Goal: Task Accomplishment & Management: Manage account settings

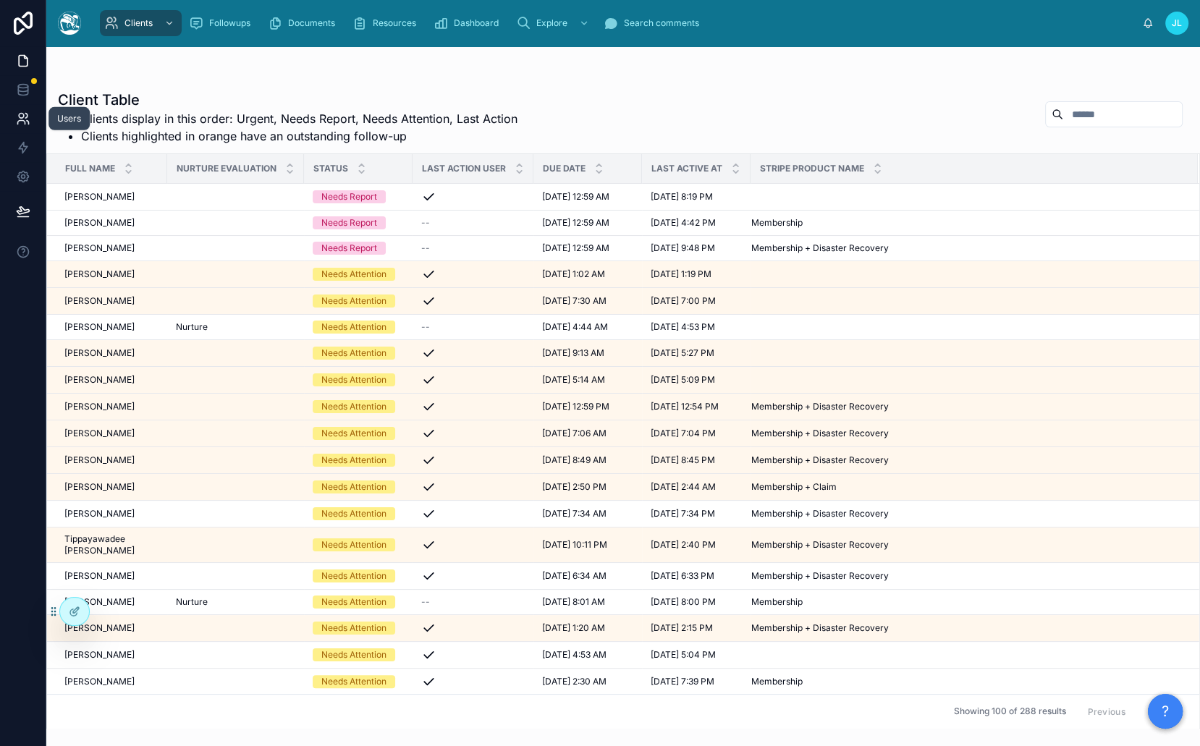
click at [24, 129] on link at bounding box center [23, 118] width 46 height 29
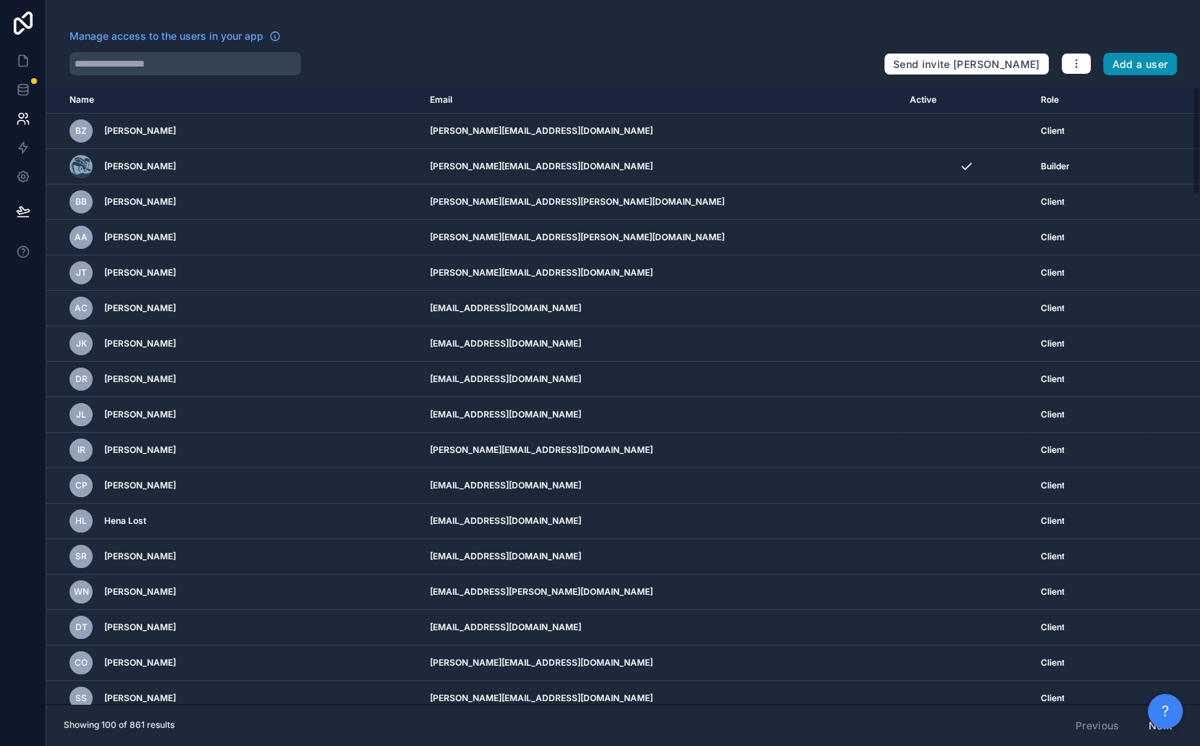
click at [1118, 59] on button "Add a user" at bounding box center [1140, 64] width 75 height 23
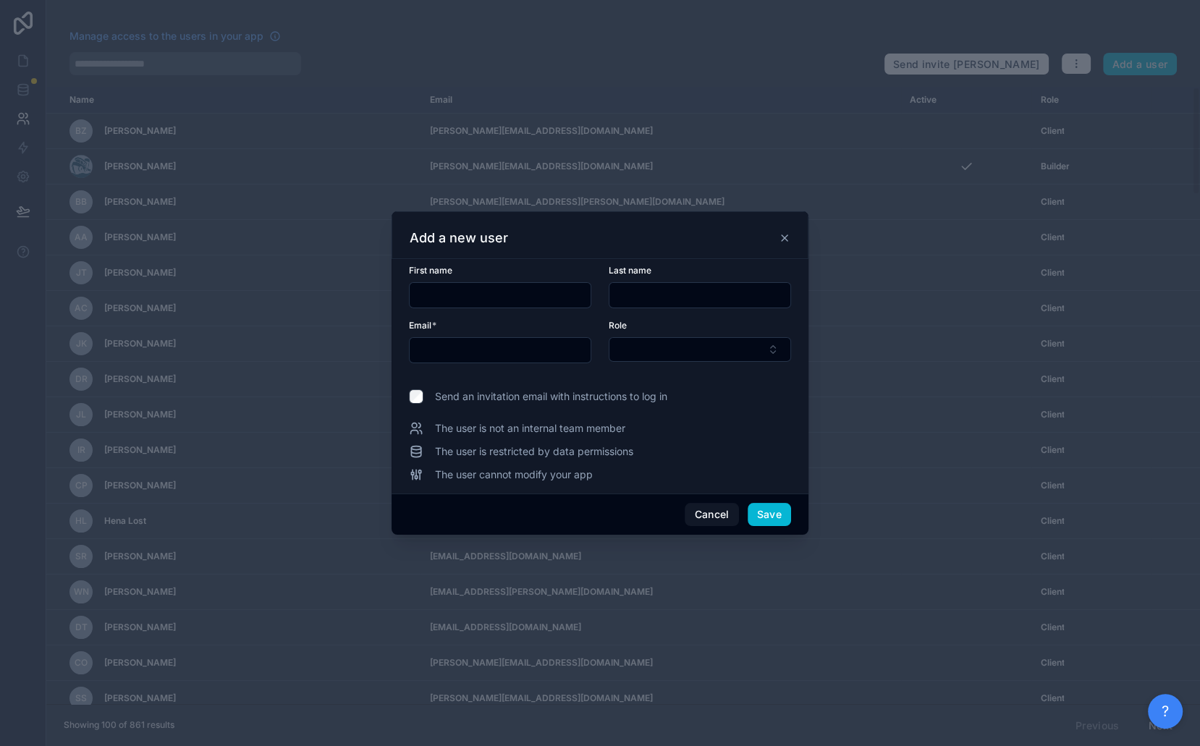
click at [473, 302] on input "text" at bounding box center [500, 295] width 181 height 20
type input "*******"
type input "***"
type input "**********"
click at [630, 341] on button "Select Button" at bounding box center [700, 349] width 182 height 25
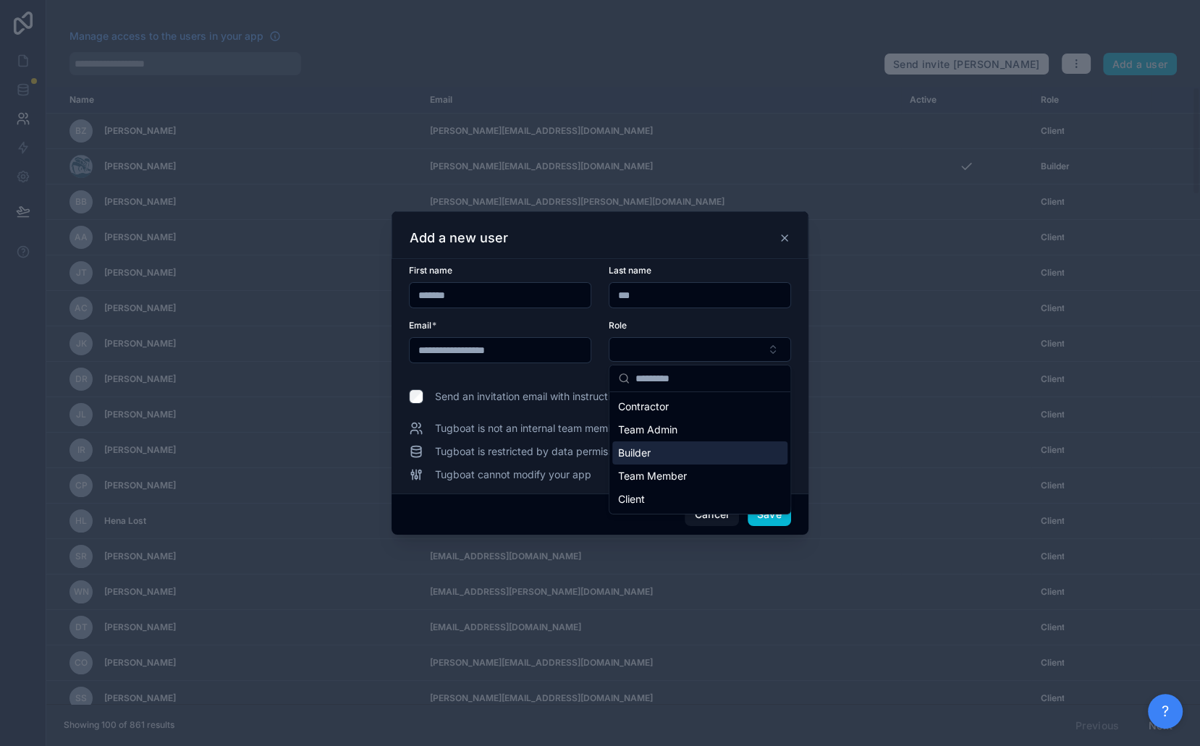
click at [673, 454] on div "Builder" at bounding box center [699, 452] width 175 height 23
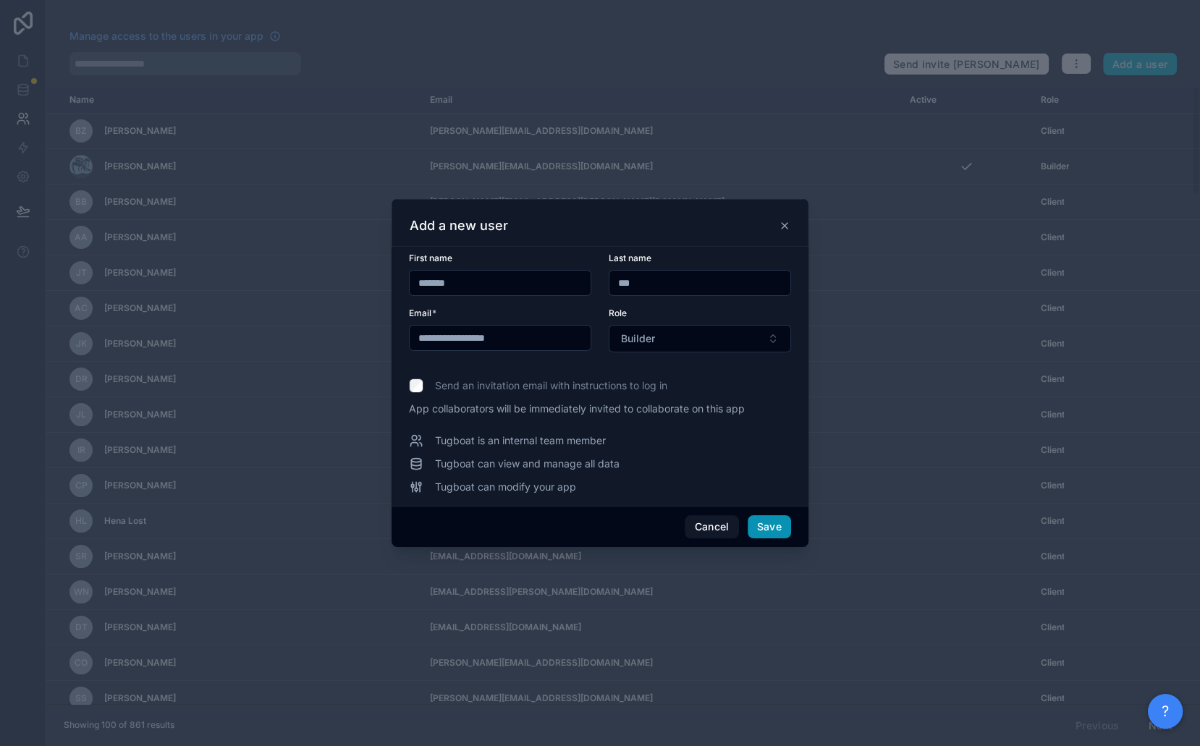
click at [775, 530] on button "Save" at bounding box center [769, 526] width 43 height 23
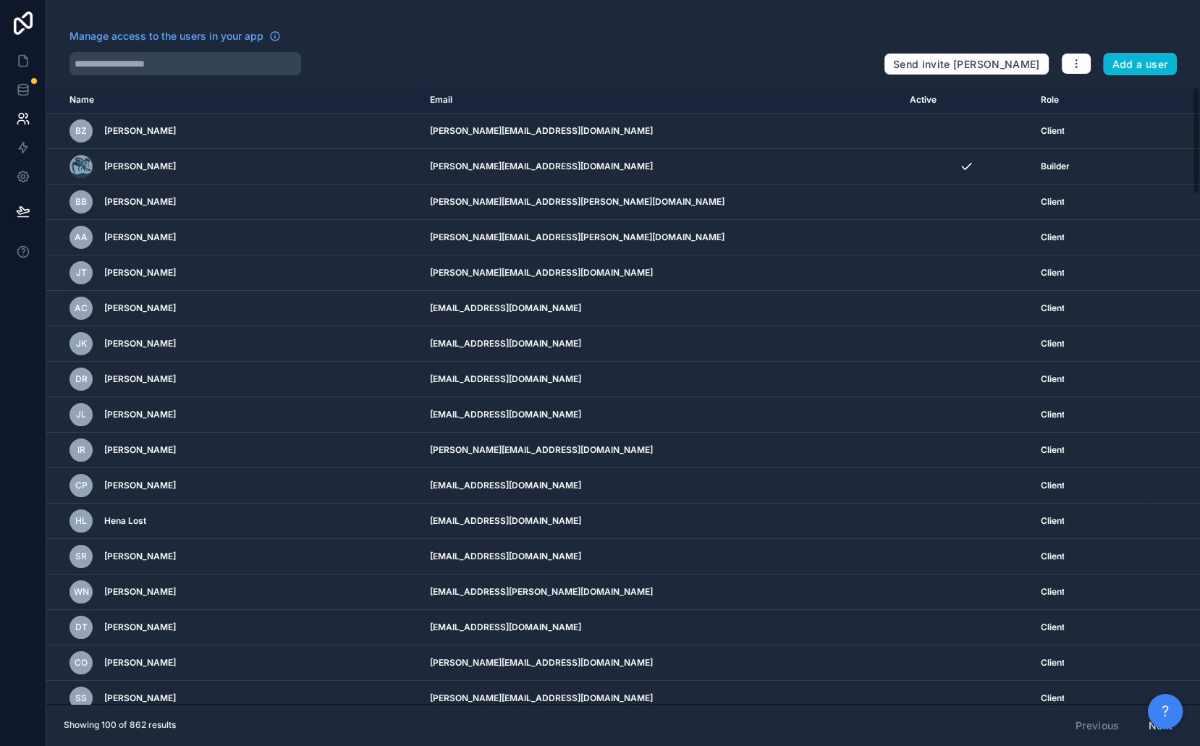
click at [601, 70] on div at bounding box center [470, 63] width 803 height 23
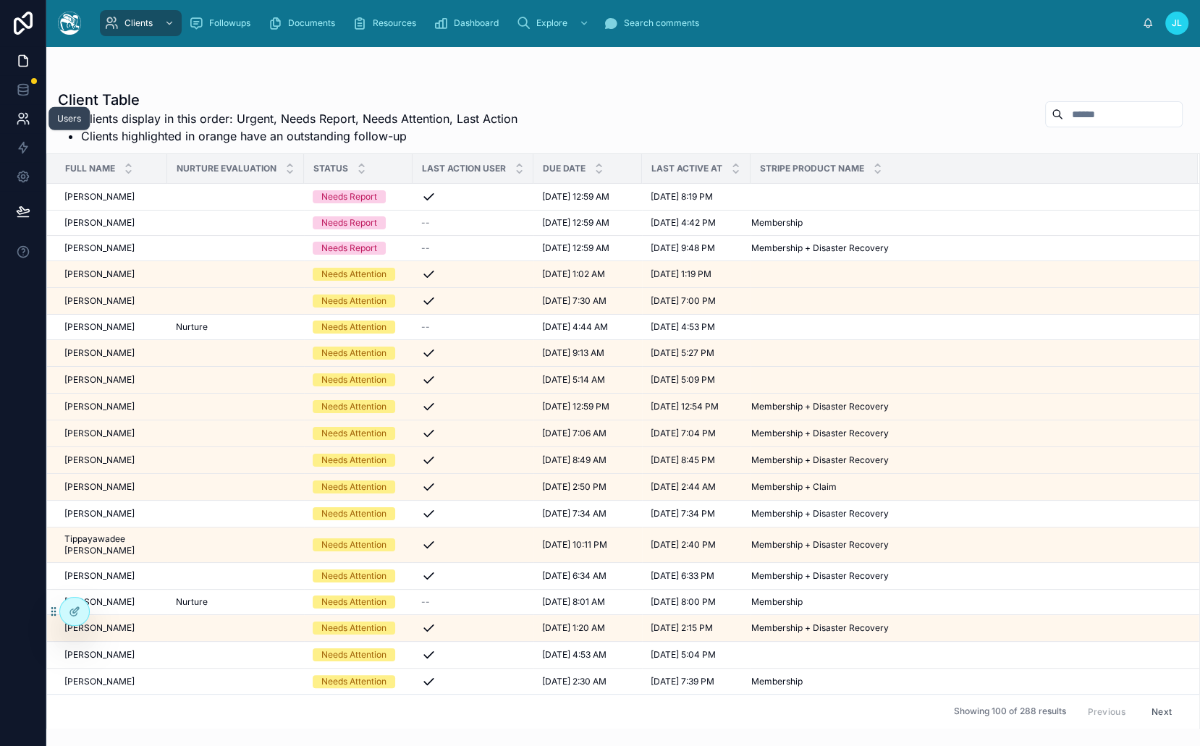
click at [28, 111] on icon at bounding box center [23, 118] width 14 height 14
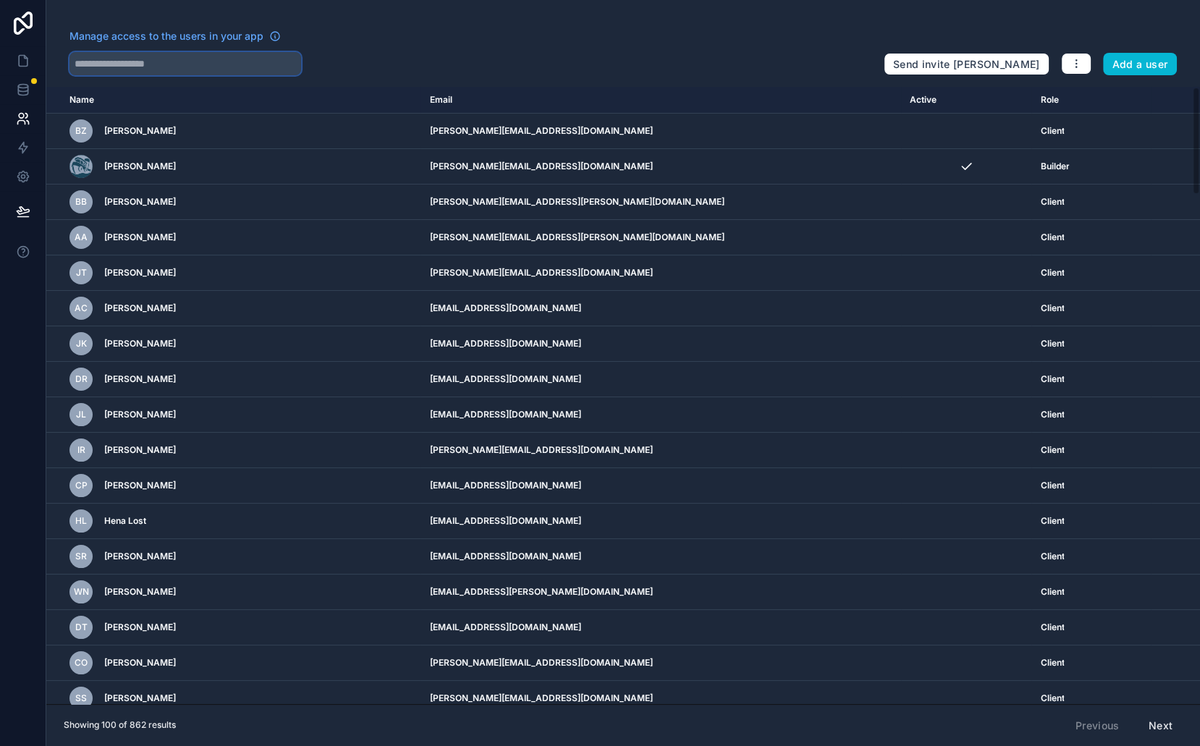
click at [193, 67] on input "text" at bounding box center [185, 63] width 232 height 23
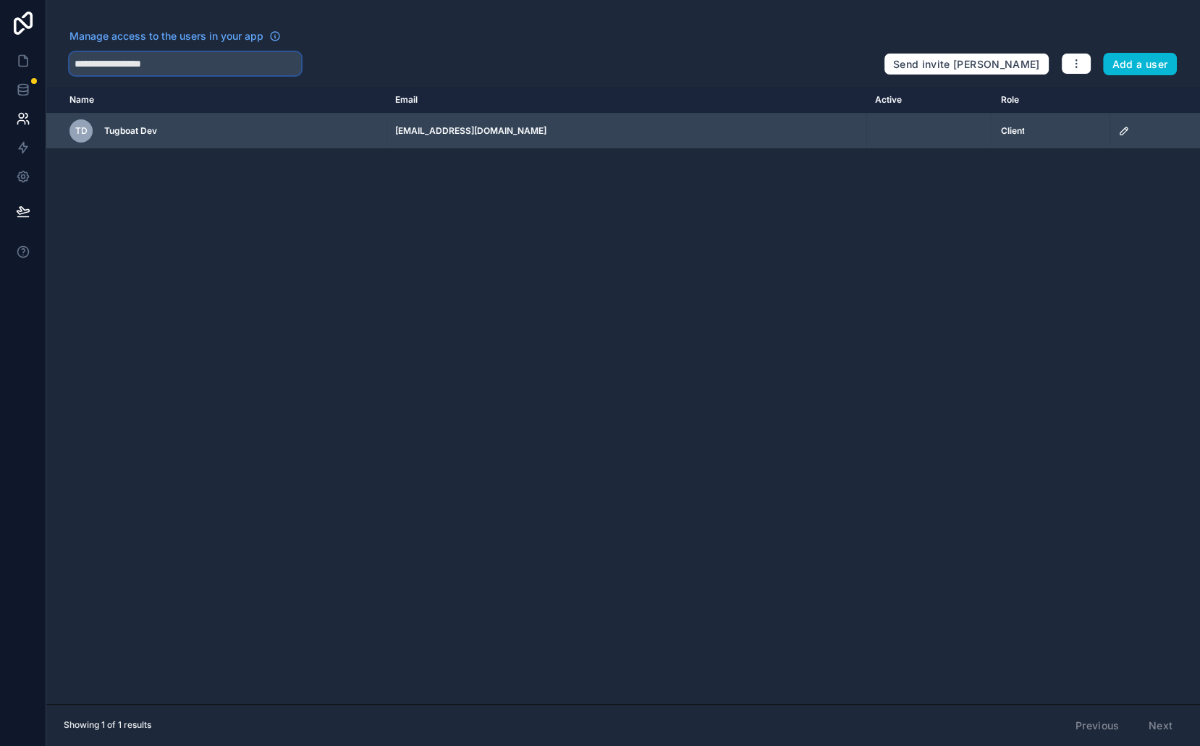
type input "**********"
click at [1118, 130] on icon "scrollable content" at bounding box center [1124, 131] width 12 height 12
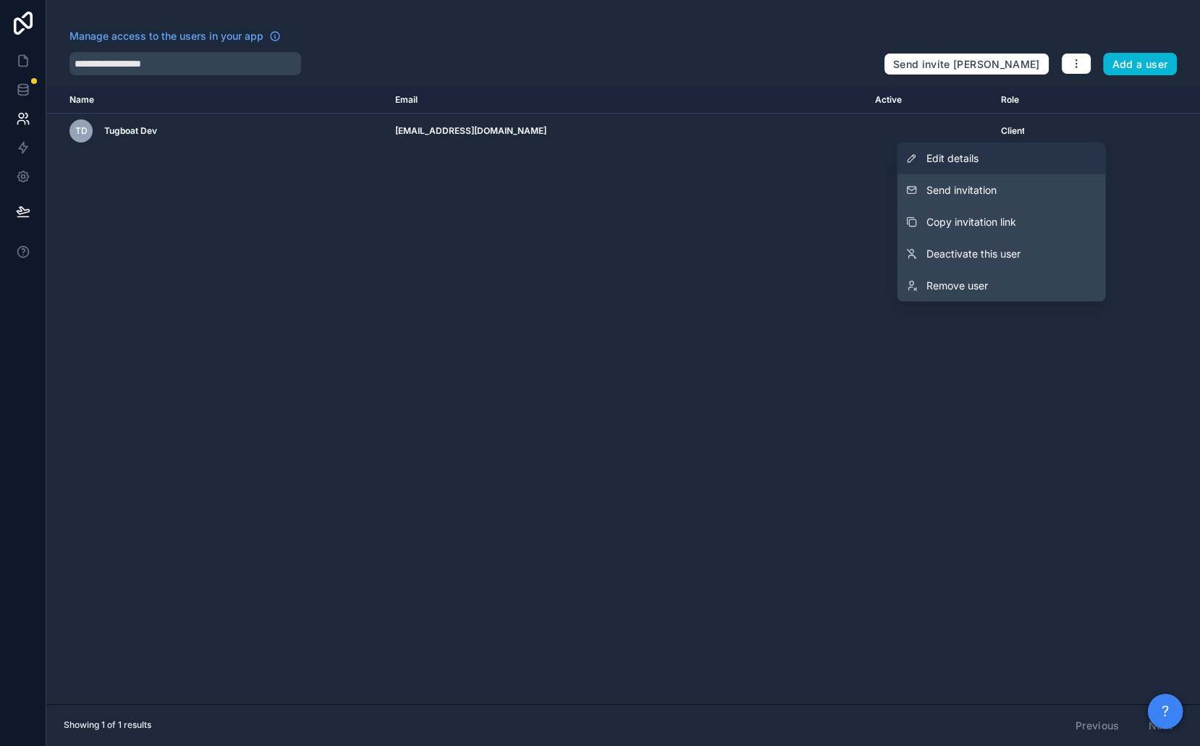
click at [1051, 155] on link "Edit details" at bounding box center [1001, 159] width 208 height 32
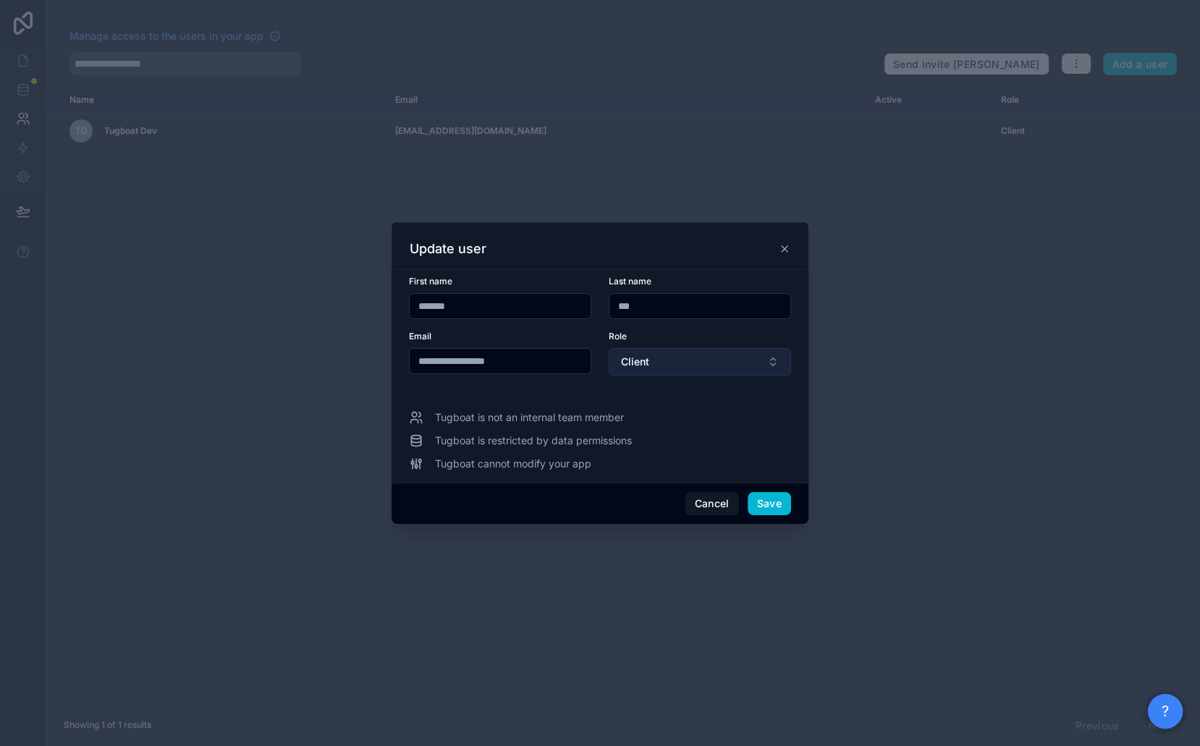
click at [624, 364] on span "Client" at bounding box center [635, 362] width 28 height 14
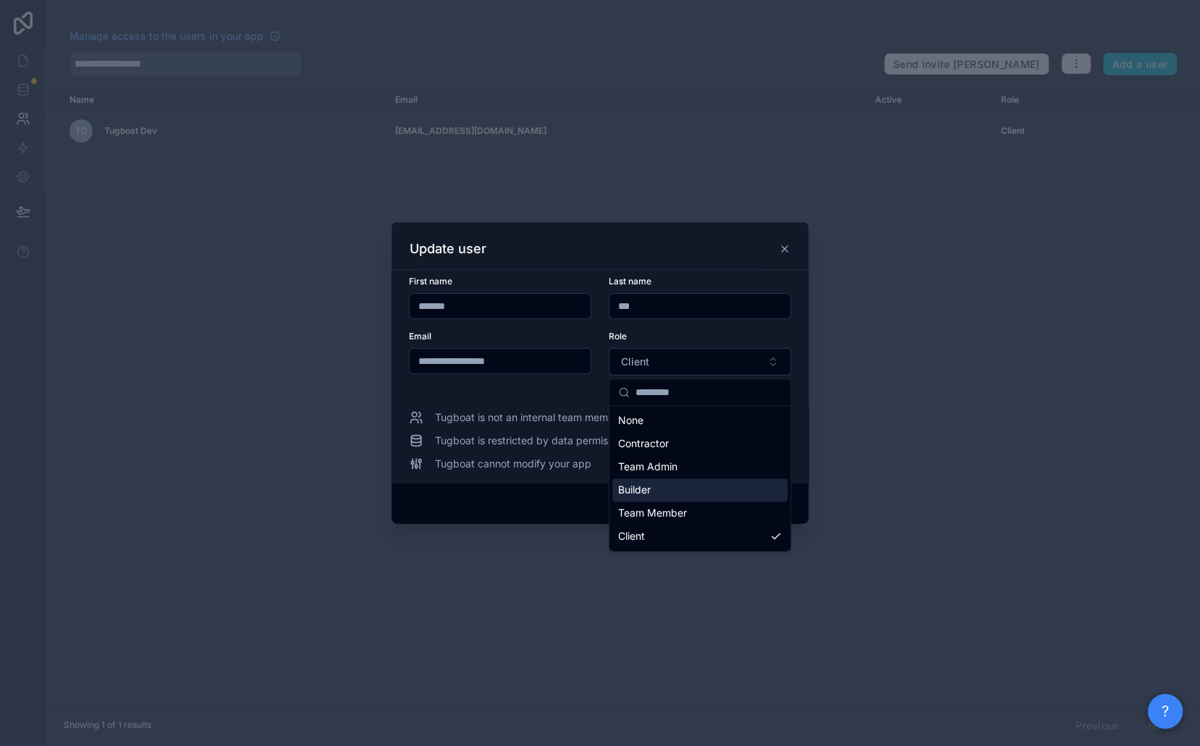
click at [647, 490] on span "Builder" at bounding box center [634, 490] width 33 height 14
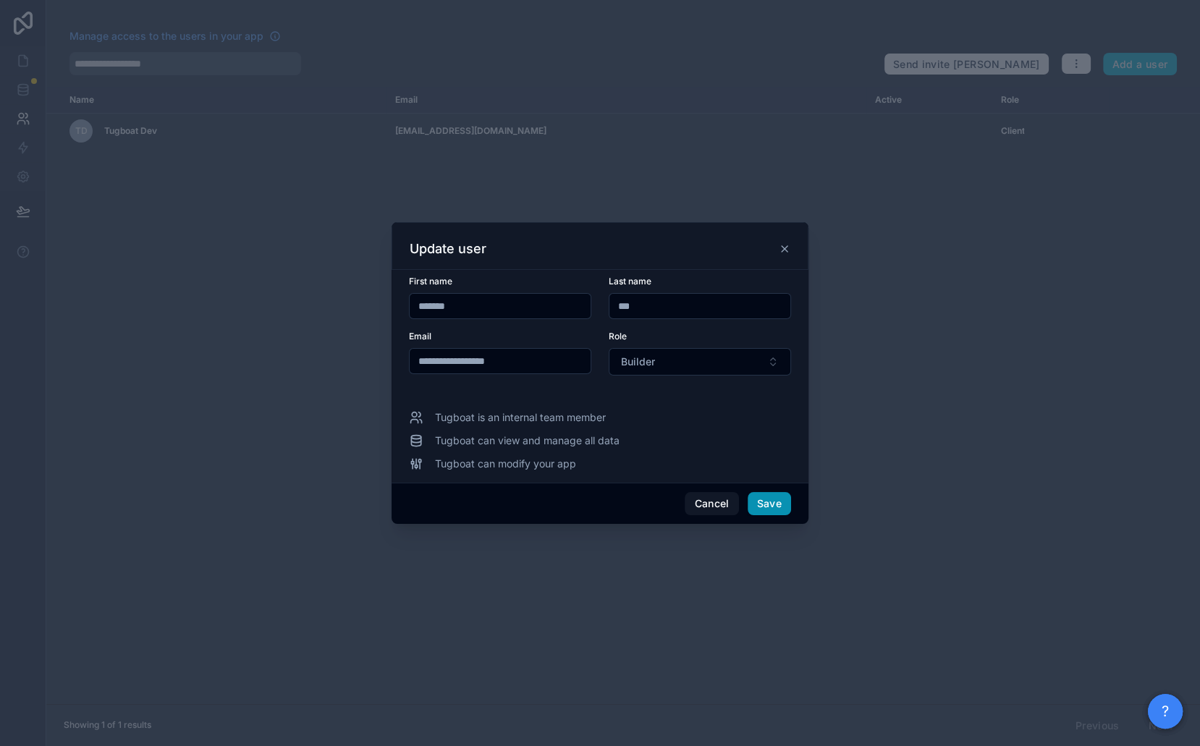
click at [766, 504] on button "Save" at bounding box center [769, 503] width 43 height 23
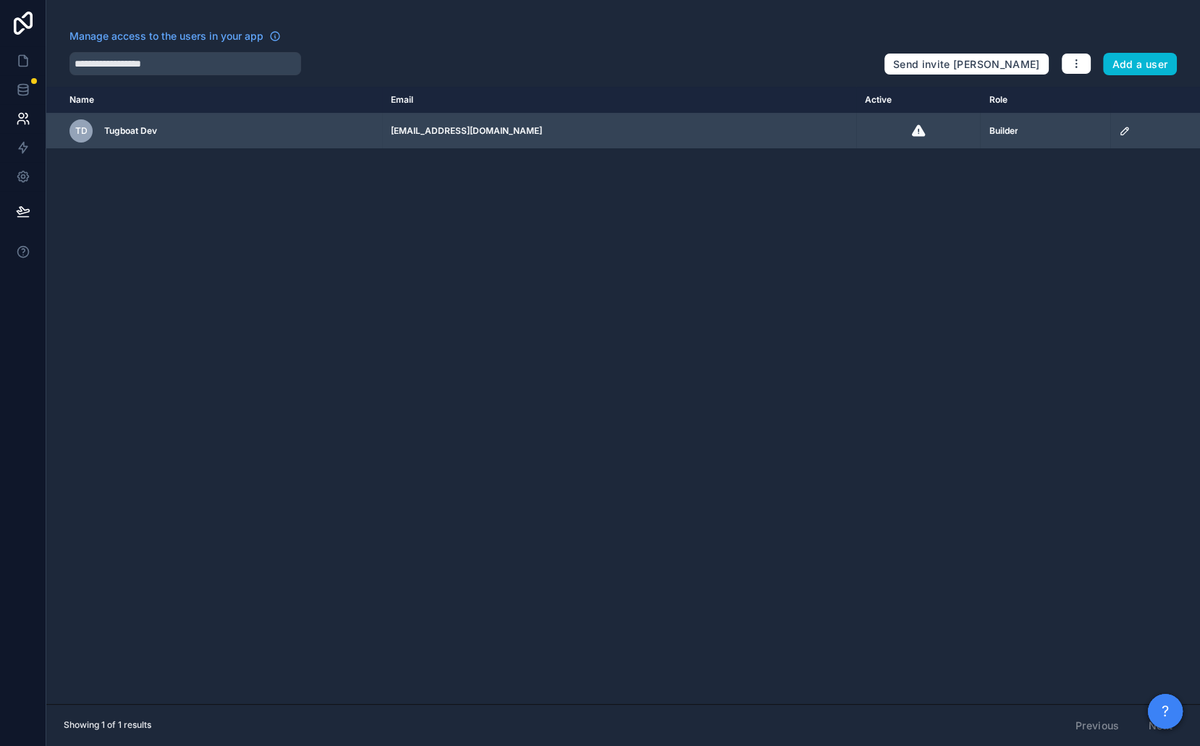
click at [1110, 138] on td "scrollable content" at bounding box center [1155, 131] width 90 height 35
click at [1121, 134] on icon "scrollable content" at bounding box center [1124, 130] width 7 height 7
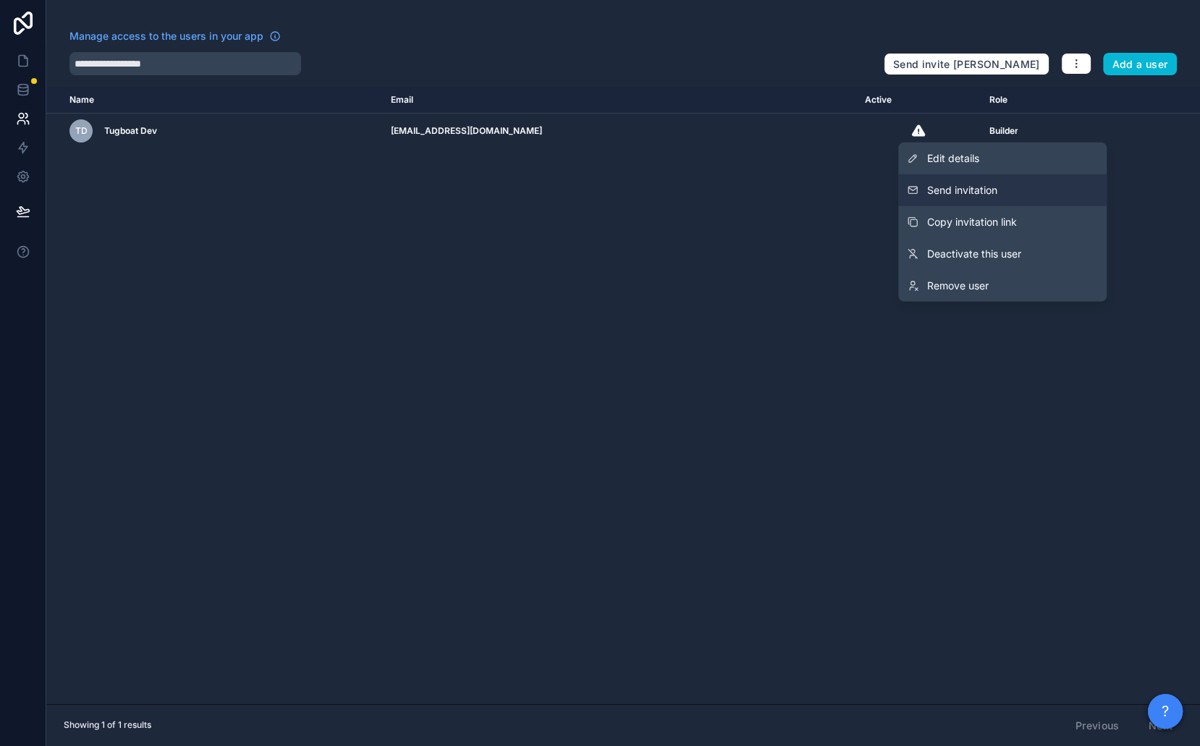
click at [1028, 188] on button "Send invitation" at bounding box center [1002, 190] width 208 height 32
